Goal: Information Seeking & Learning: Learn about a topic

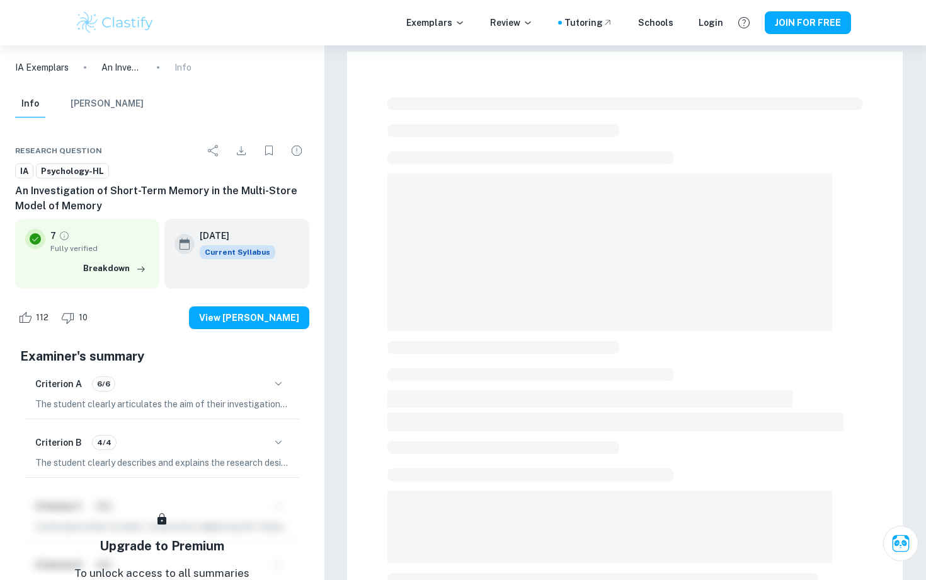
click at [64, 67] on p "IA Exemplars" at bounding box center [42, 67] width 54 height 14
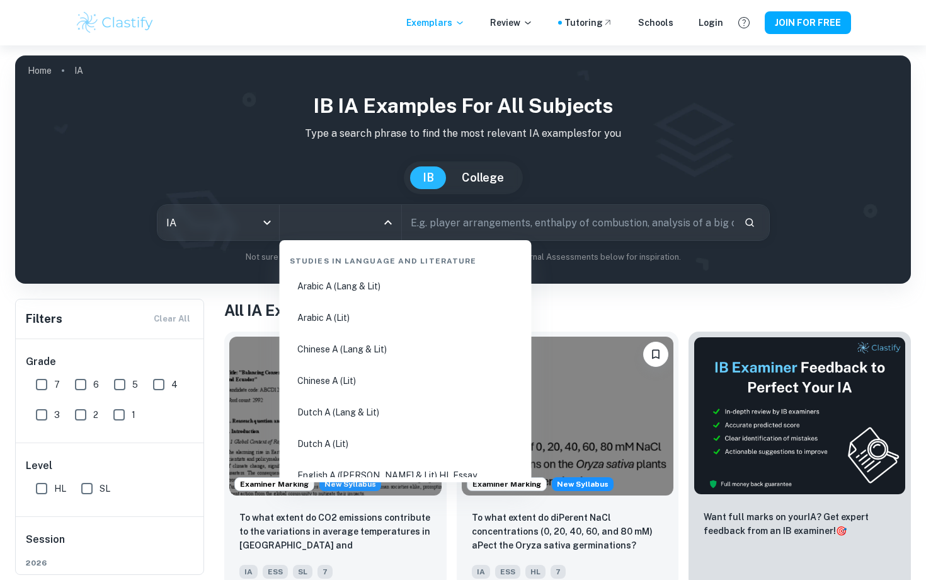
click at [338, 217] on input "All Subjects" at bounding box center [330, 222] width 91 height 24
type input "psy"
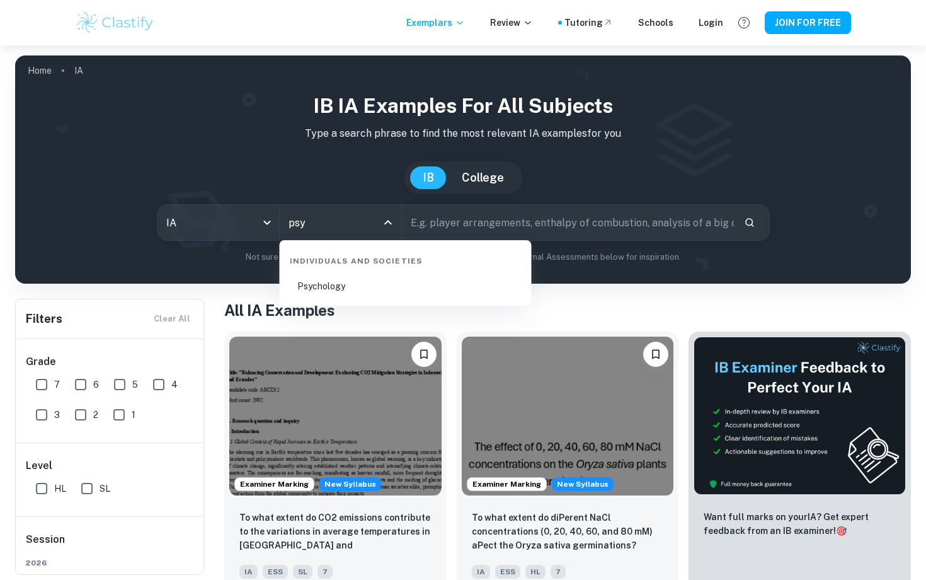
click at [319, 289] on li "Psychology" at bounding box center [406, 286] width 242 height 29
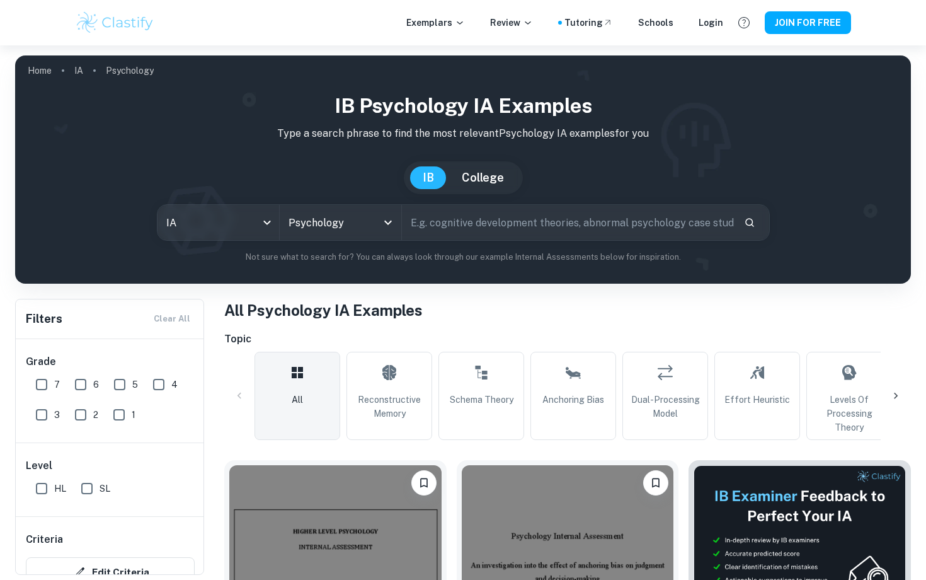
scroll to position [173, 0]
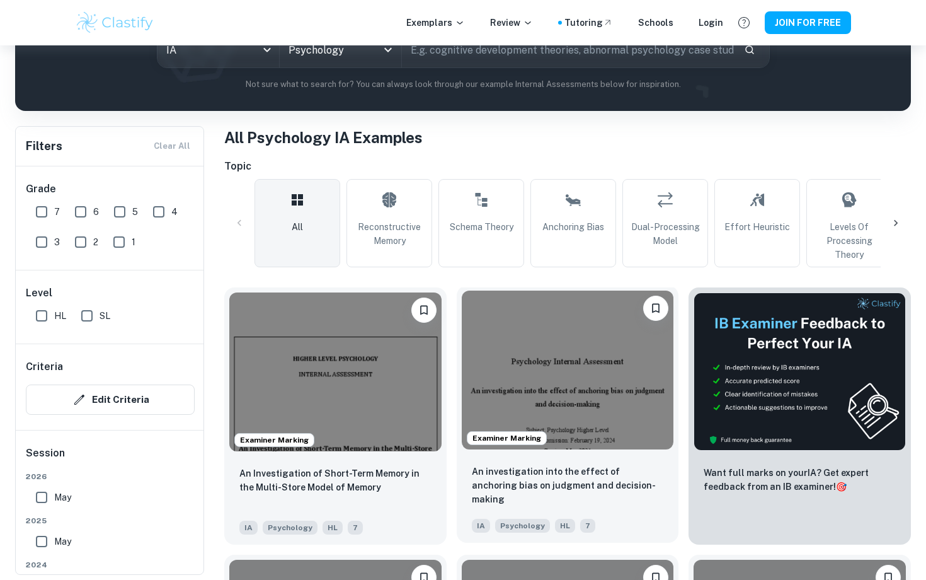
click at [575, 401] on img at bounding box center [568, 369] width 212 height 159
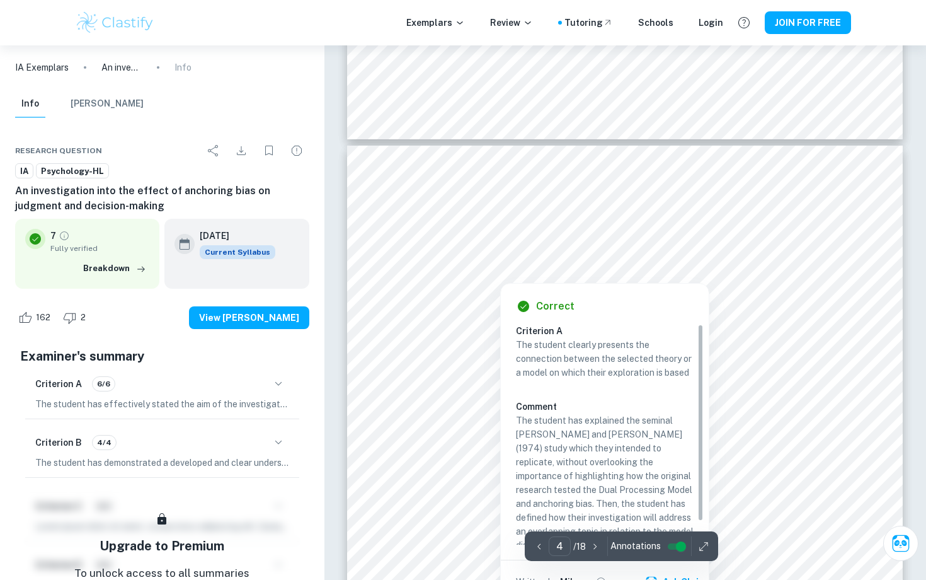
scroll to position [2256, 0]
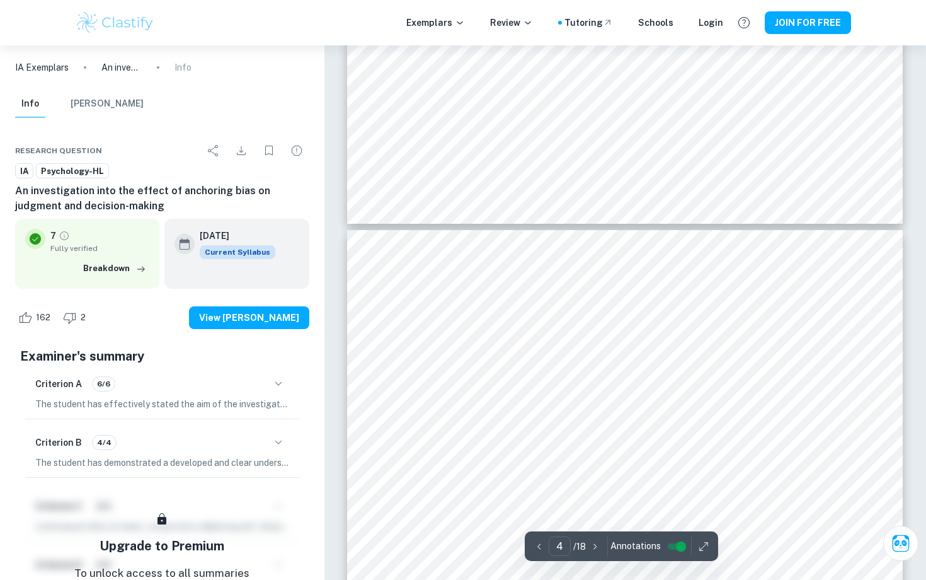
type input "3"
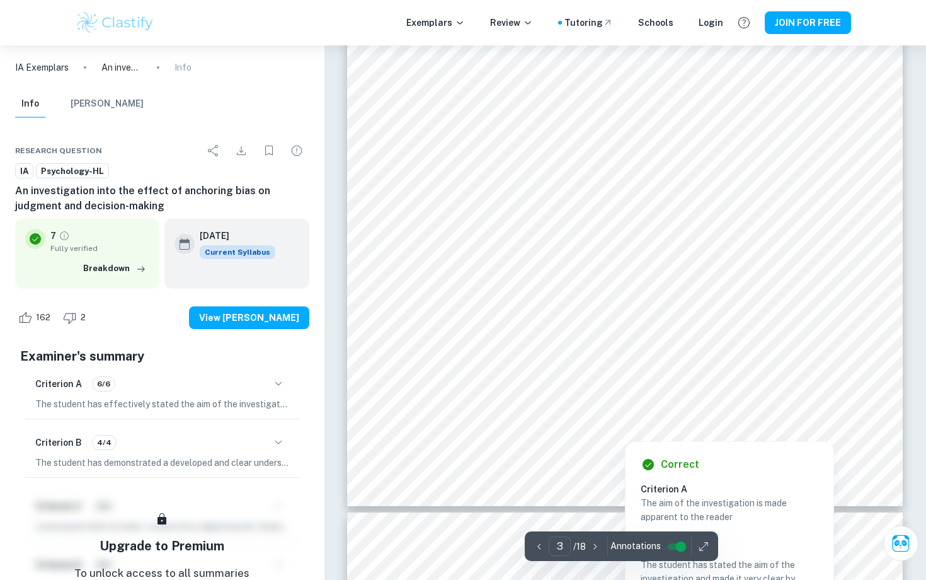
scroll to position [1890, 0]
